Goal: Information Seeking & Learning: Check status

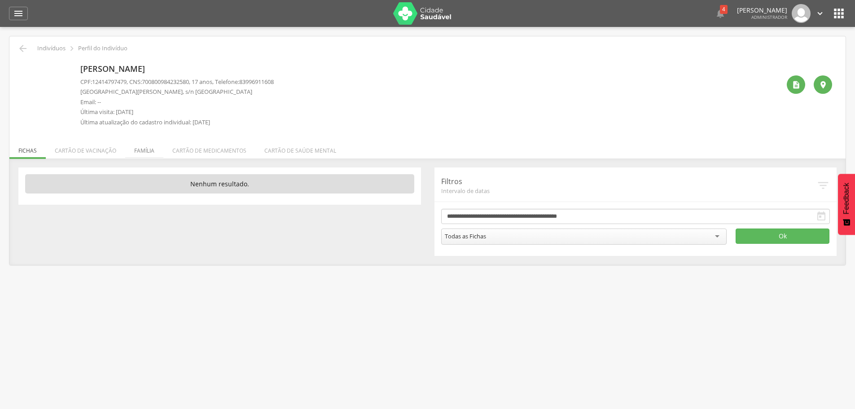
click at [139, 153] on li "Família" at bounding box center [144, 148] width 38 height 21
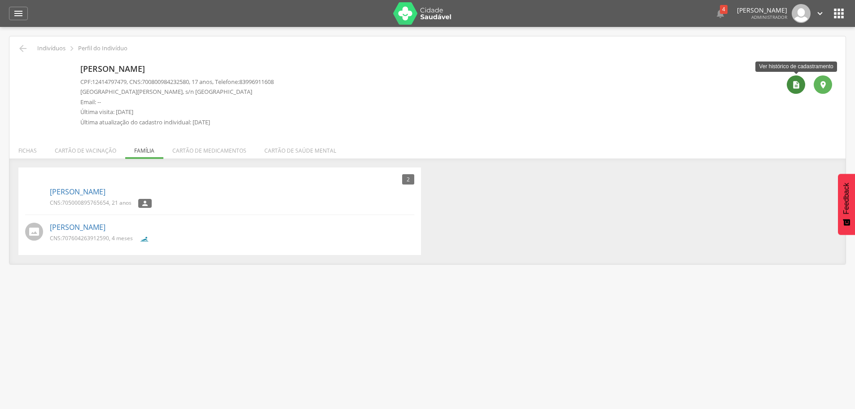
click at [795, 90] on div "" at bounding box center [796, 84] width 18 height 18
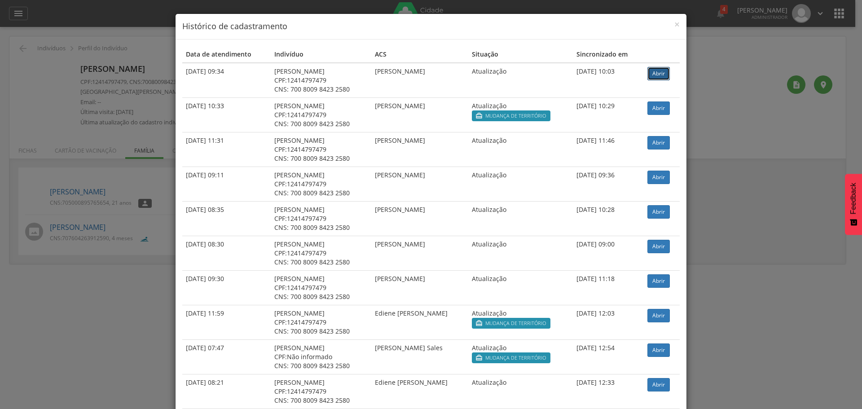
click at [650, 75] on link "Abrir" at bounding box center [658, 73] width 22 height 13
click at [674, 23] on span "×" at bounding box center [676, 24] width 5 height 13
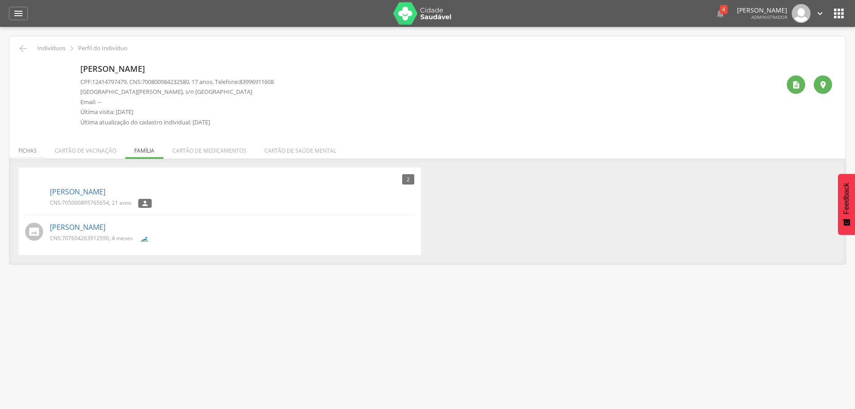
click at [35, 152] on li "Fichas" at bounding box center [27, 148] width 36 height 21
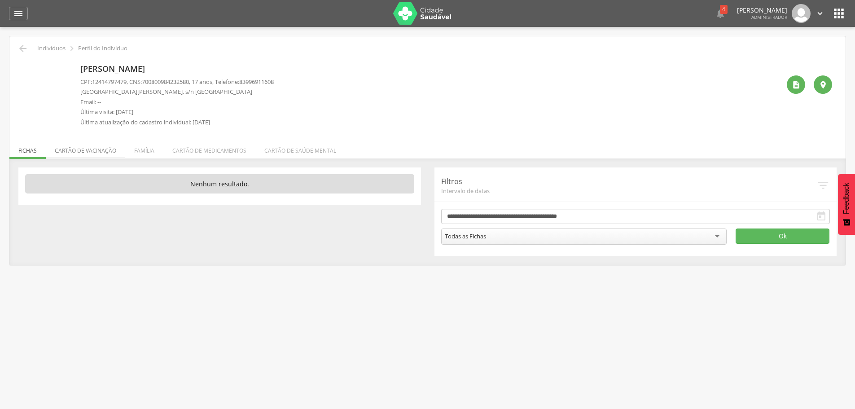
click at [81, 154] on li "Cartão de vacinação" at bounding box center [85, 148] width 79 height 21
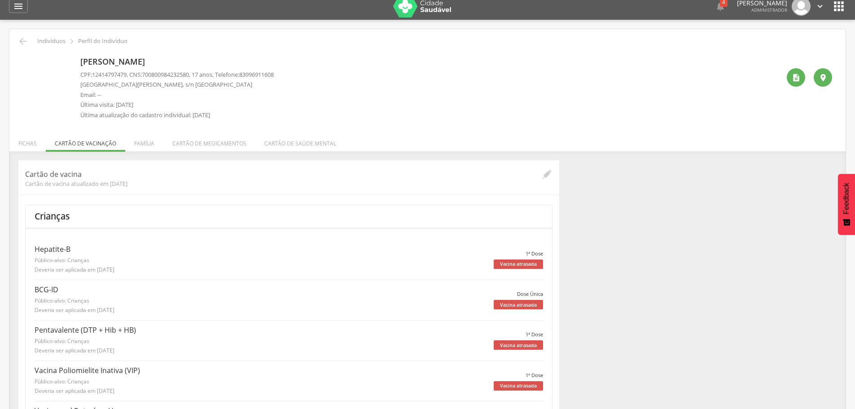
scroll to position [4, 0]
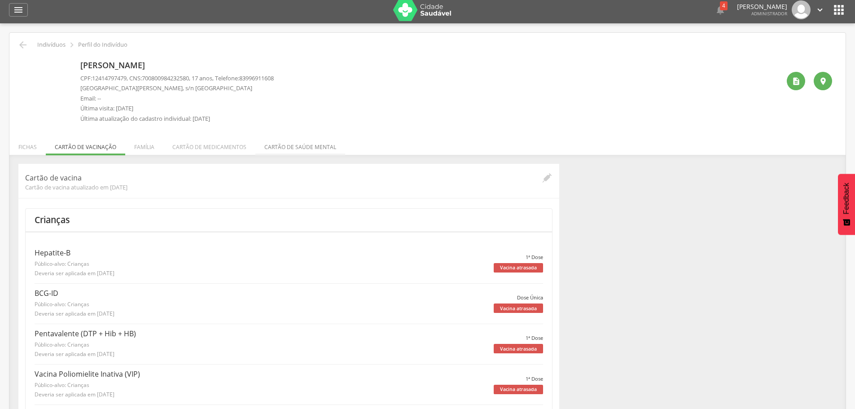
click at [293, 142] on li "Cartão de saúde mental" at bounding box center [300, 144] width 90 height 21
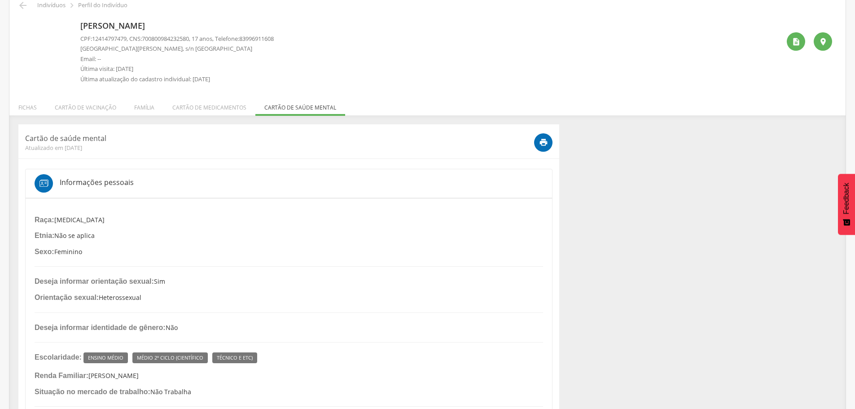
scroll to position [13, 0]
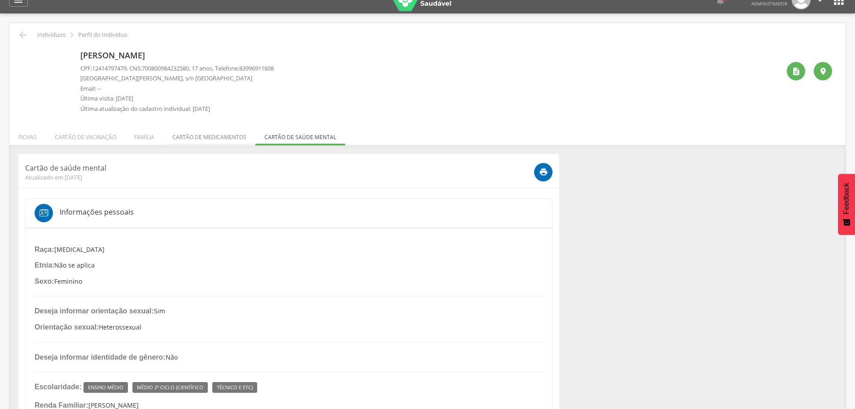
click at [194, 136] on li "Cartão de medicamentos" at bounding box center [209, 134] width 92 height 21
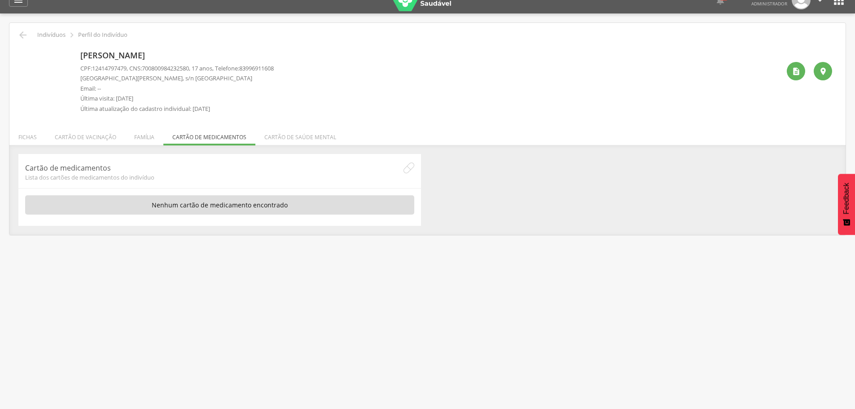
click at [21, 141] on li "Fichas" at bounding box center [27, 134] width 36 height 21
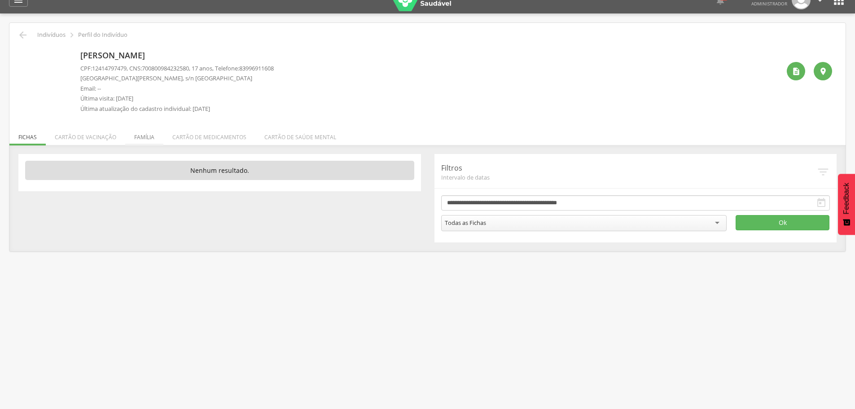
click at [130, 139] on li "Família" at bounding box center [144, 134] width 38 height 21
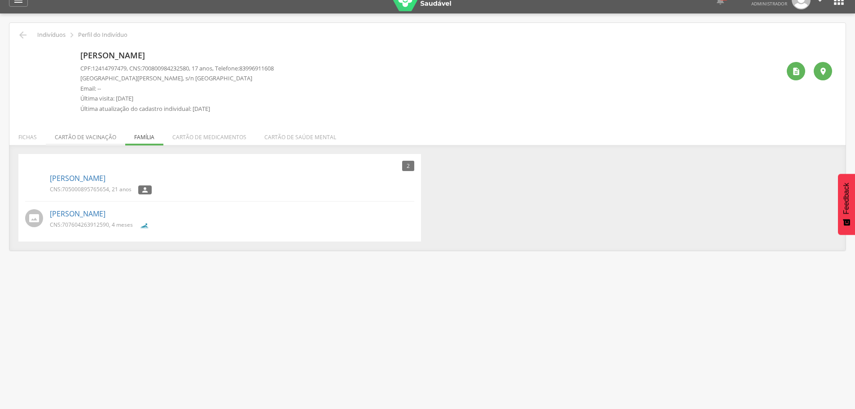
click at [97, 140] on li "Cartão de vacinação" at bounding box center [85, 134] width 79 height 21
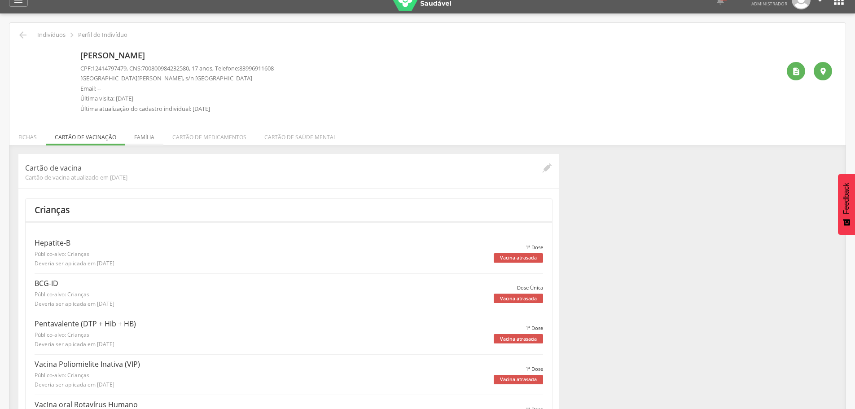
click at [144, 133] on li "Família" at bounding box center [144, 134] width 38 height 21
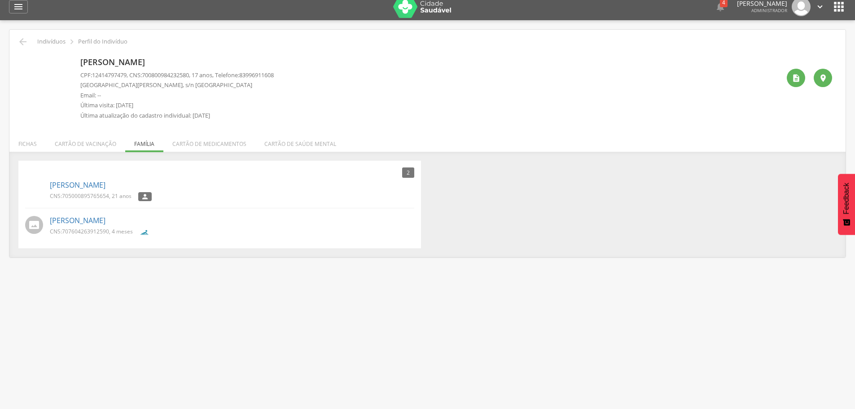
scroll to position [0, 0]
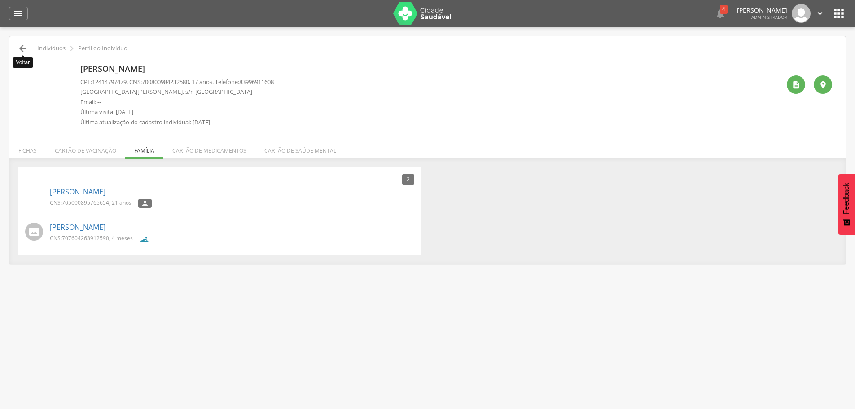
click at [24, 50] on icon "" at bounding box center [23, 48] width 11 height 11
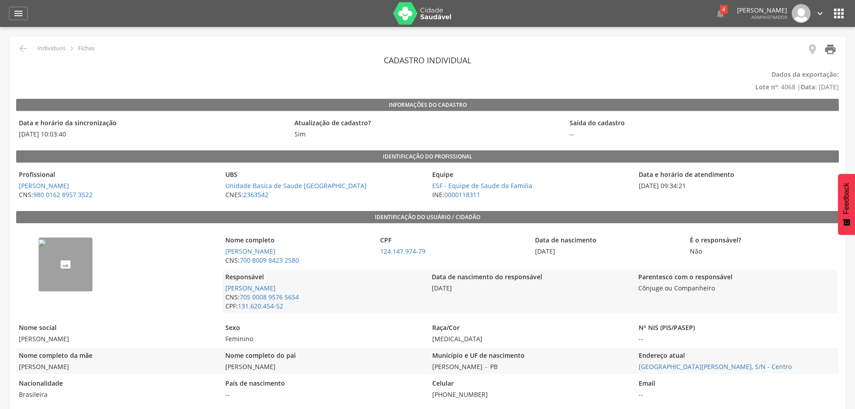
click at [831, 55] on icon "" at bounding box center [830, 49] width 13 height 13
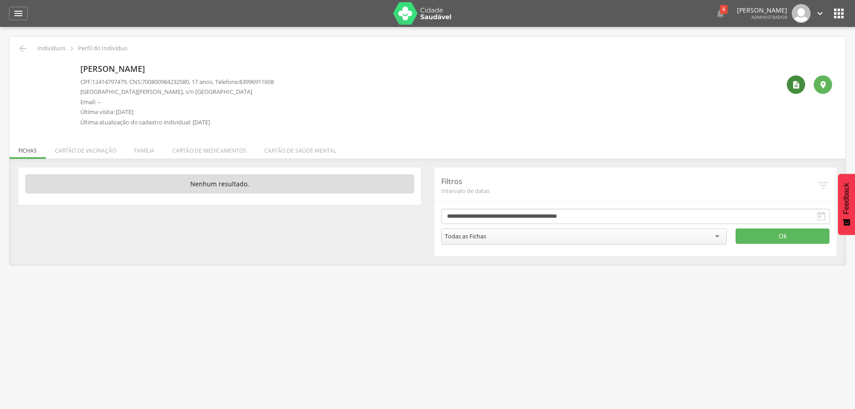
click at [799, 88] on icon "" at bounding box center [796, 84] width 9 height 9
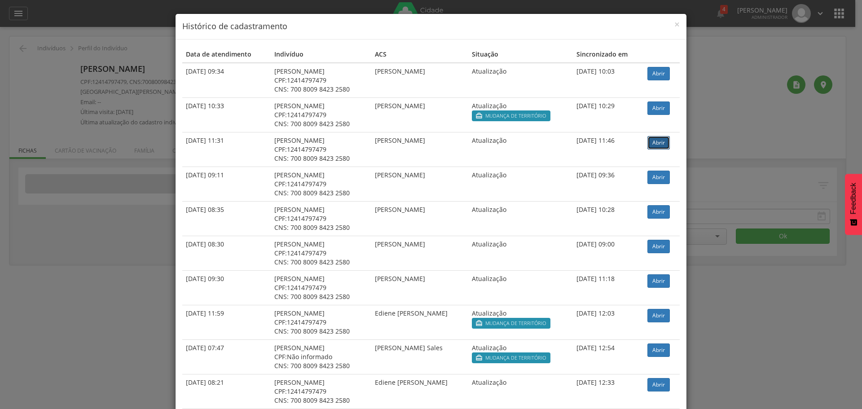
click at [656, 143] on link "Abrir" at bounding box center [658, 142] width 22 height 13
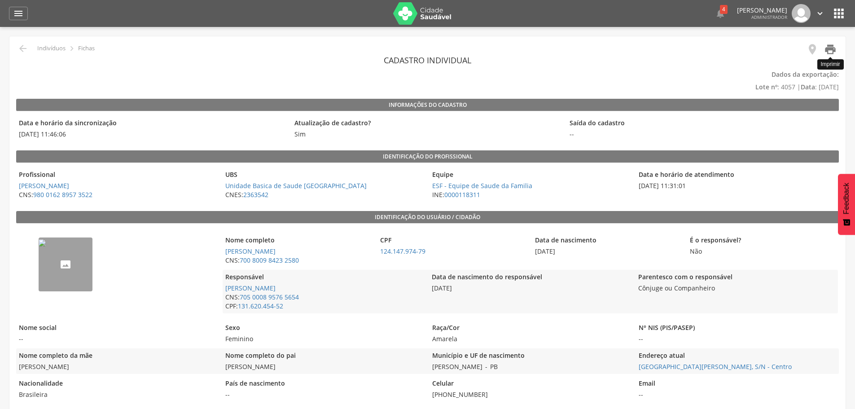
click at [826, 48] on icon "" at bounding box center [830, 49] width 13 height 13
